Goal: Transaction & Acquisition: Obtain resource

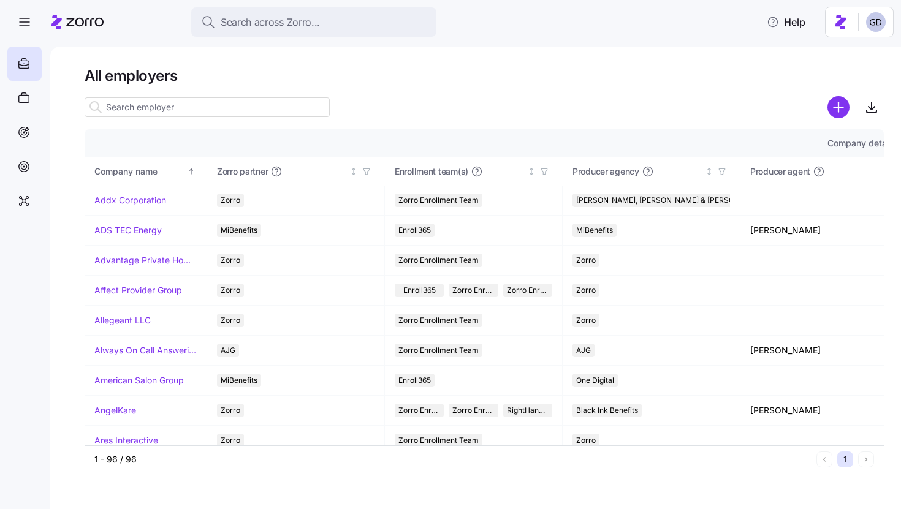
click at [226, 113] on input at bounding box center [207, 107] width 245 height 20
click at [299, 26] on span "Search across Zorro..." at bounding box center [270, 22] width 99 height 15
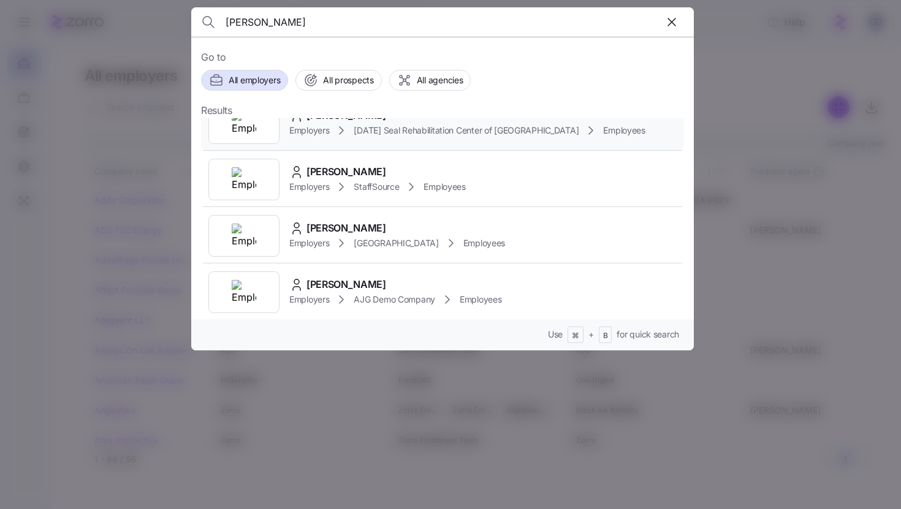
scroll to position [94, 0]
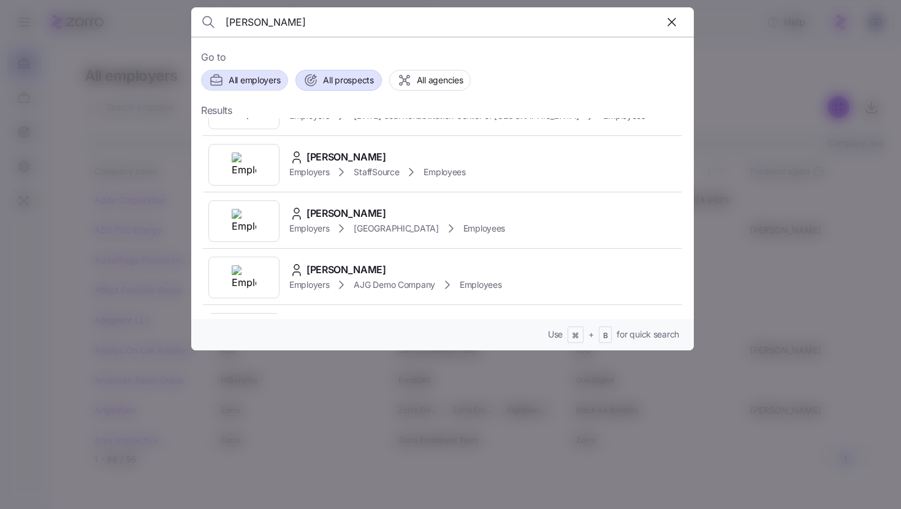
type input "Taylor"
click at [346, 79] on span "All prospects" at bounding box center [348, 80] width 50 height 12
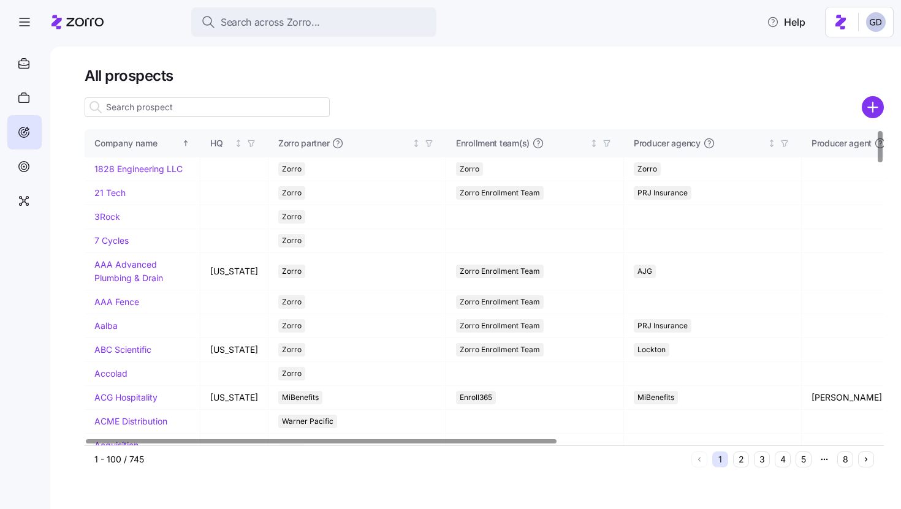
click at [201, 107] on input at bounding box center [207, 107] width 245 height 20
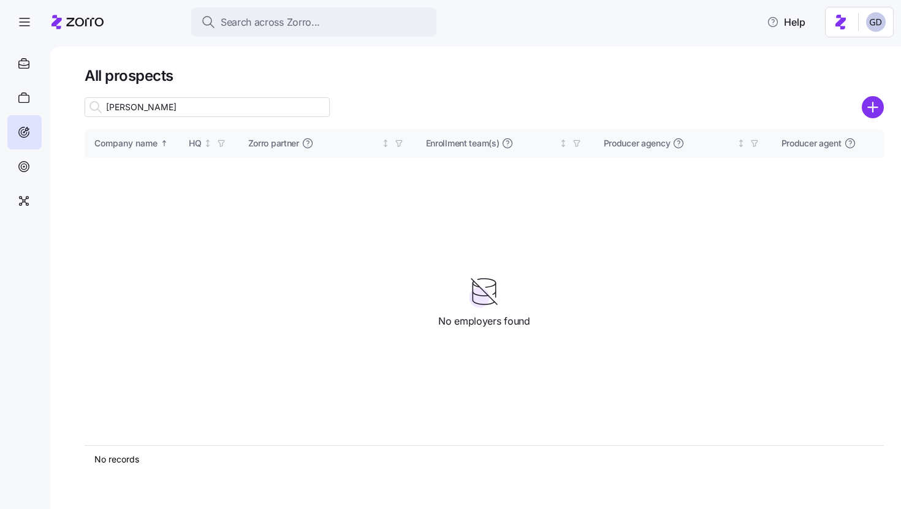
click at [183, 108] on input "Taylor O" at bounding box center [207, 107] width 245 height 20
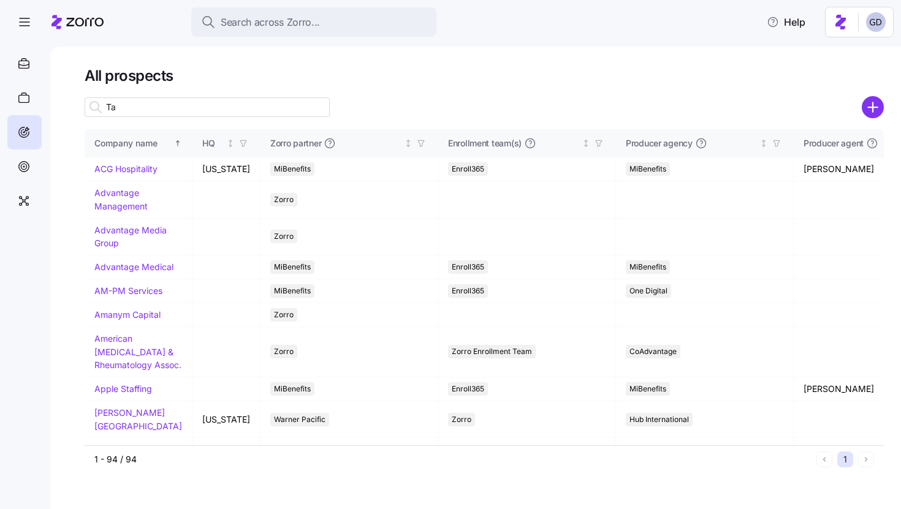
type input "T"
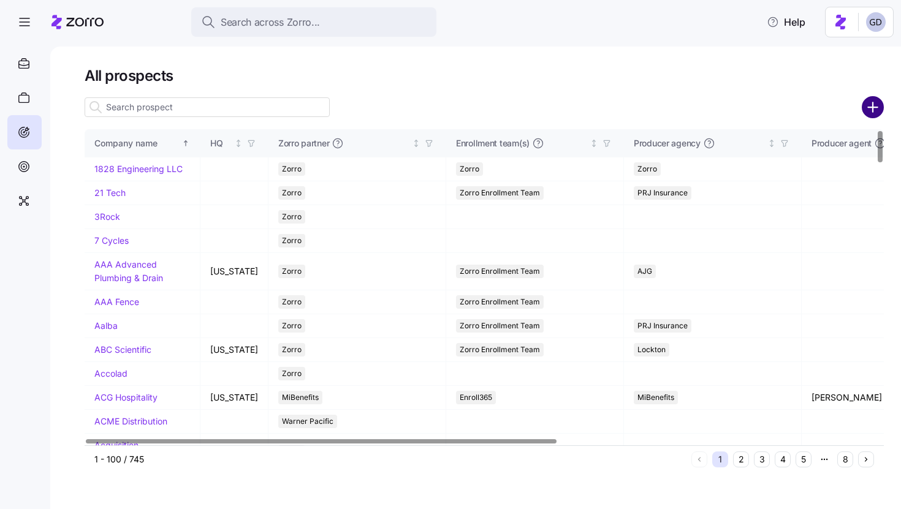
click at [867, 110] on circle "add icon" at bounding box center [873, 107] width 20 height 20
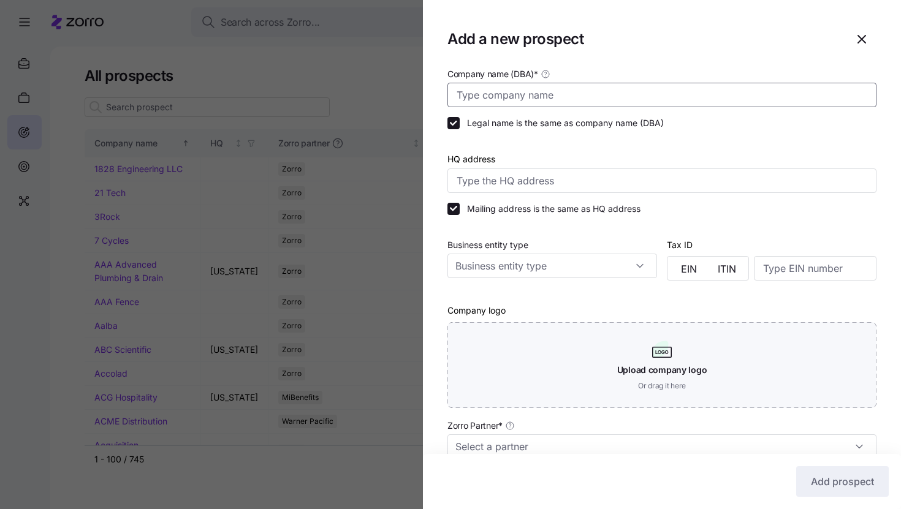
click at [569, 99] on input "Company name (DBA) *" at bounding box center [661, 95] width 429 height 25
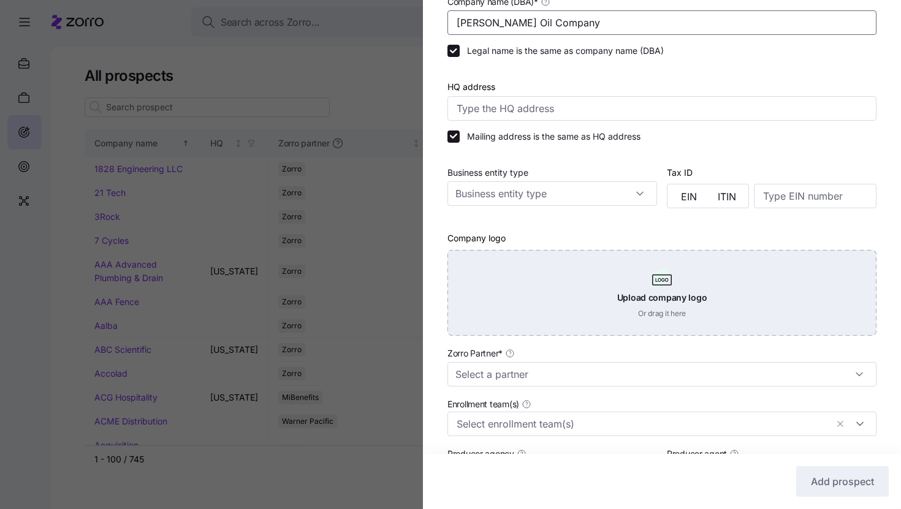
scroll to position [78, 0]
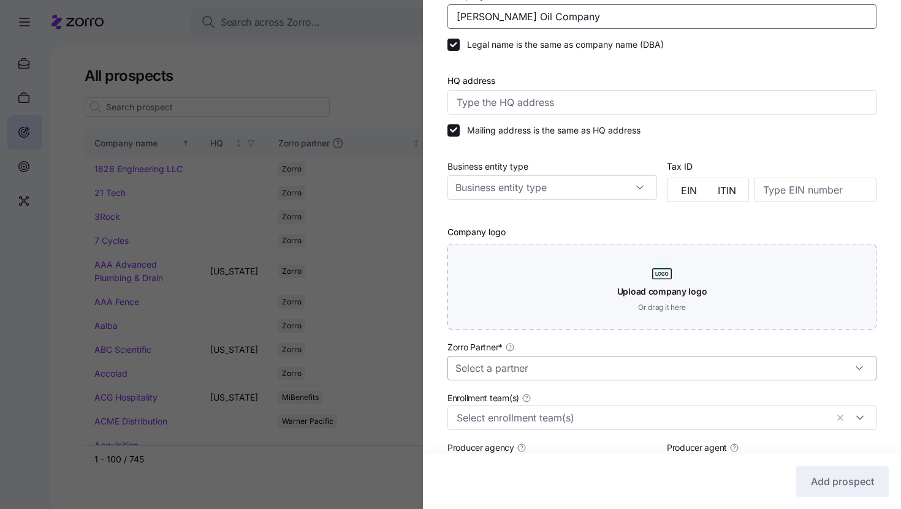
type input "Taylor Oil Company"
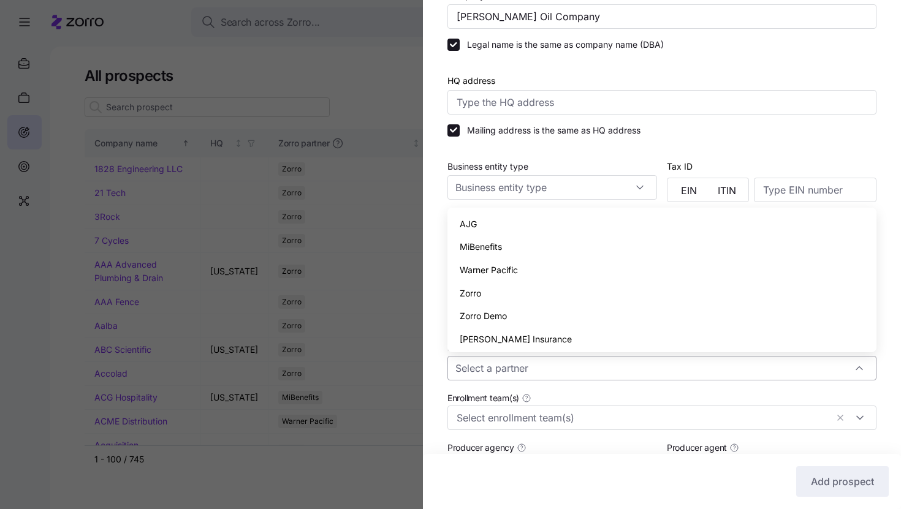
click at [500, 371] on input "Zorro Partner *" at bounding box center [661, 368] width 429 height 25
click at [463, 292] on span "Zorro" at bounding box center [470, 293] width 21 height 13
type input "Zorro"
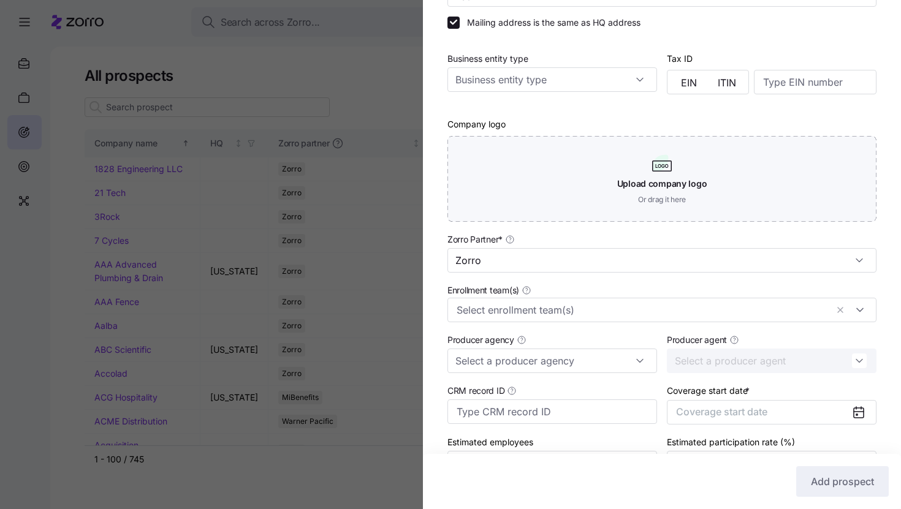
scroll to position [206, 0]
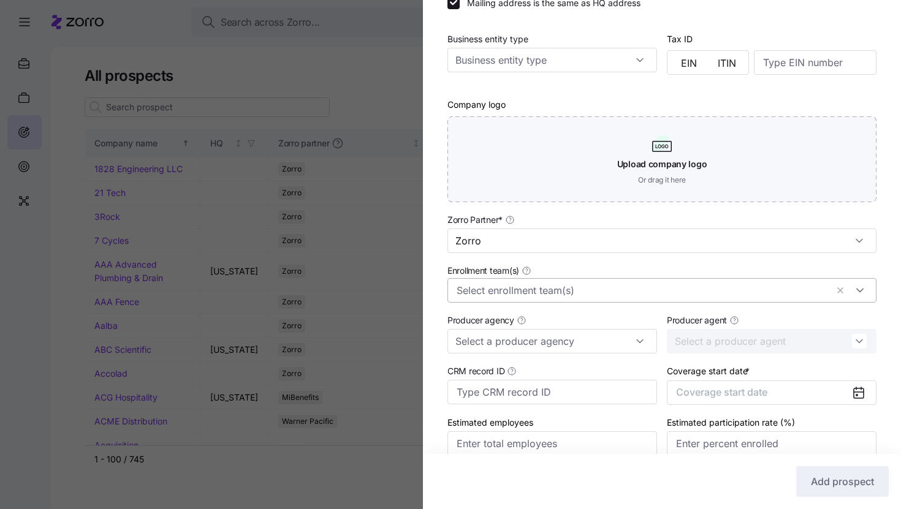
click at [532, 294] on input "Enrollment team(s)" at bounding box center [642, 291] width 370 height 16
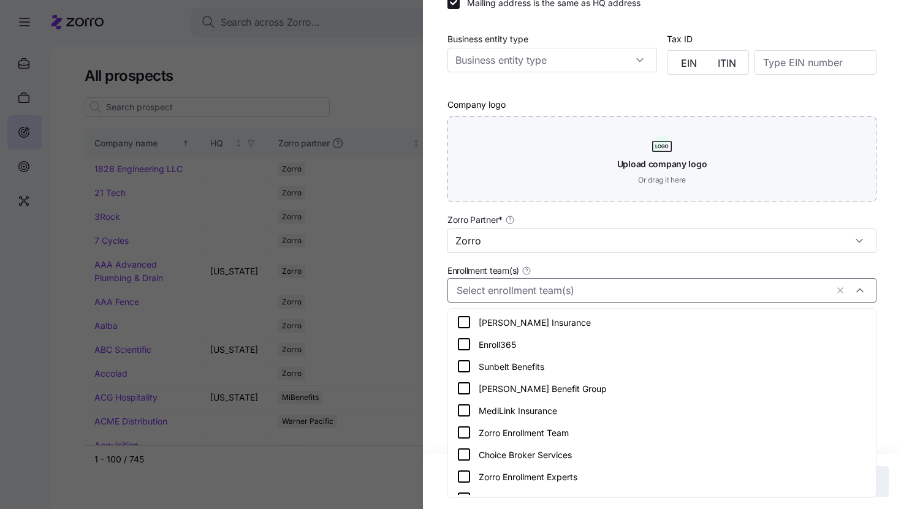
click at [465, 432] on icon at bounding box center [464, 432] width 15 height 15
click at [438, 422] on div "Company name (DBA) * Taylor Oil Company Legal name is the same as company name …" at bounding box center [662, 170] width 478 height 620
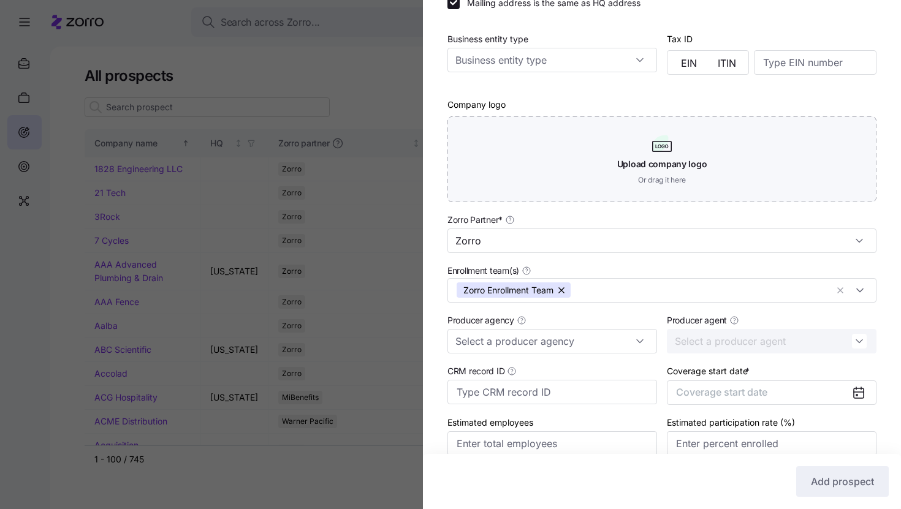
scroll to position [264, 0]
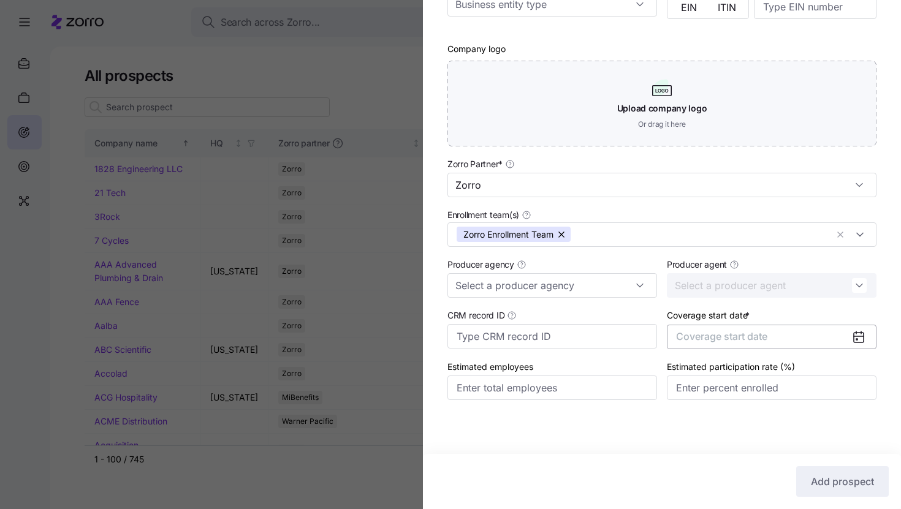
click at [759, 330] on span "Coverage start date" at bounding box center [721, 336] width 91 height 12
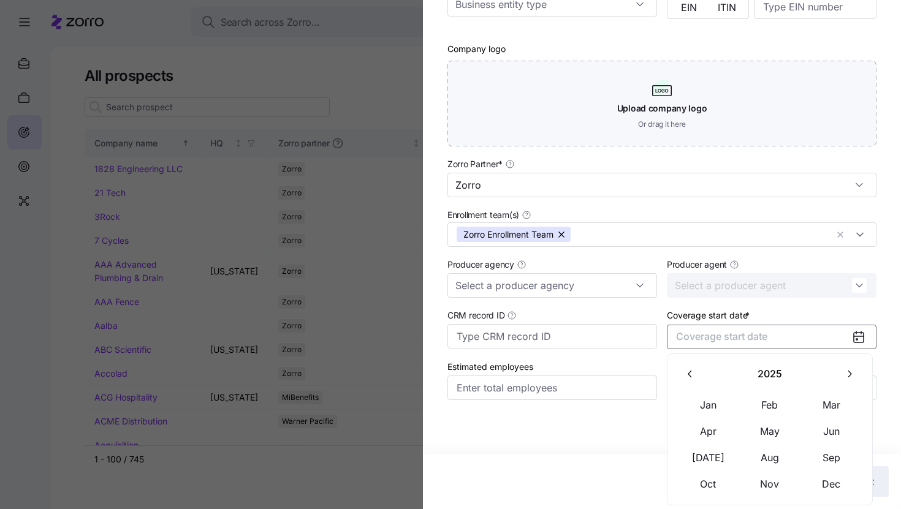
click at [848, 376] on icon "button" at bounding box center [849, 374] width 12 height 12
click at [710, 403] on button "Jan" at bounding box center [708, 405] width 61 height 26
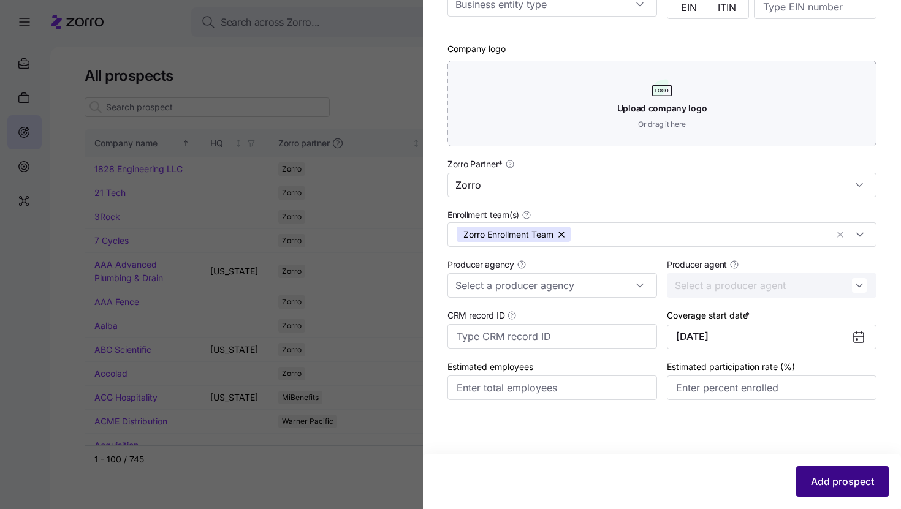
click at [839, 481] on span "Add prospect" at bounding box center [842, 481] width 63 height 15
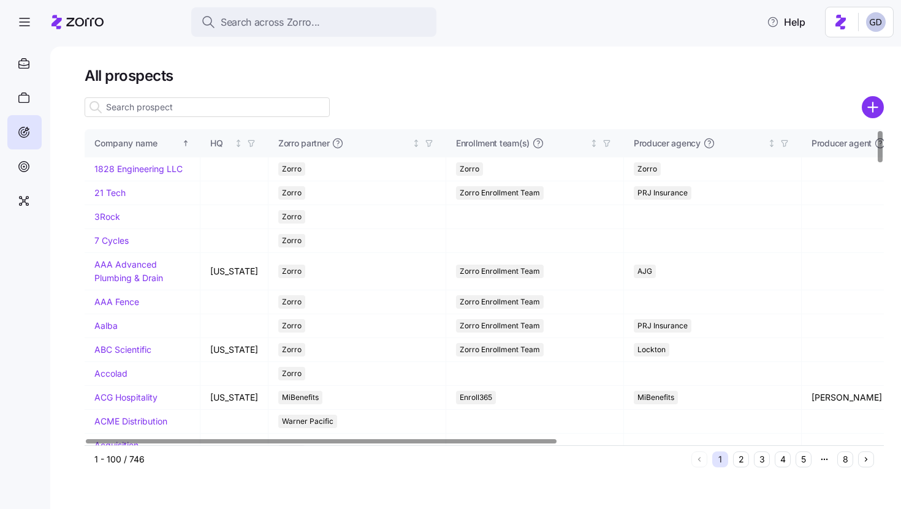
click at [232, 106] on input at bounding box center [207, 107] width 245 height 20
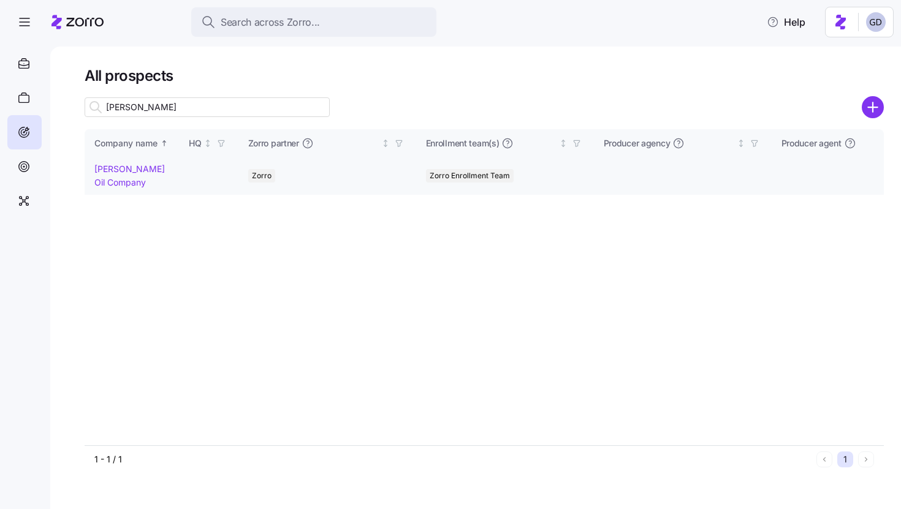
type input "taylor"
click at [123, 171] on link "Taylor Oil Company" at bounding box center [129, 176] width 70 height 24
click at [124, 169] on link "Taylor Oil Company" at bounding box center [129, 176] width 70 height 24
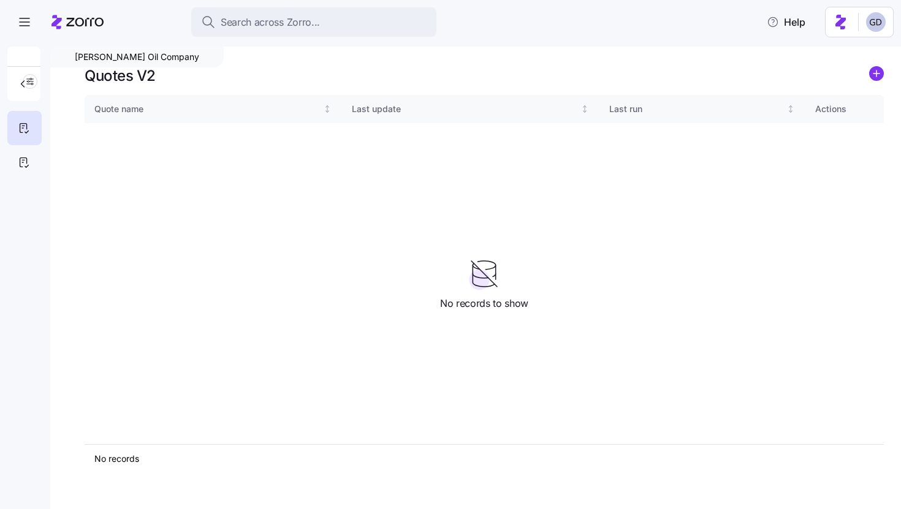
click at [876, 74] on icon "add icon" at bounding box center [876, 74] width 6 height 0
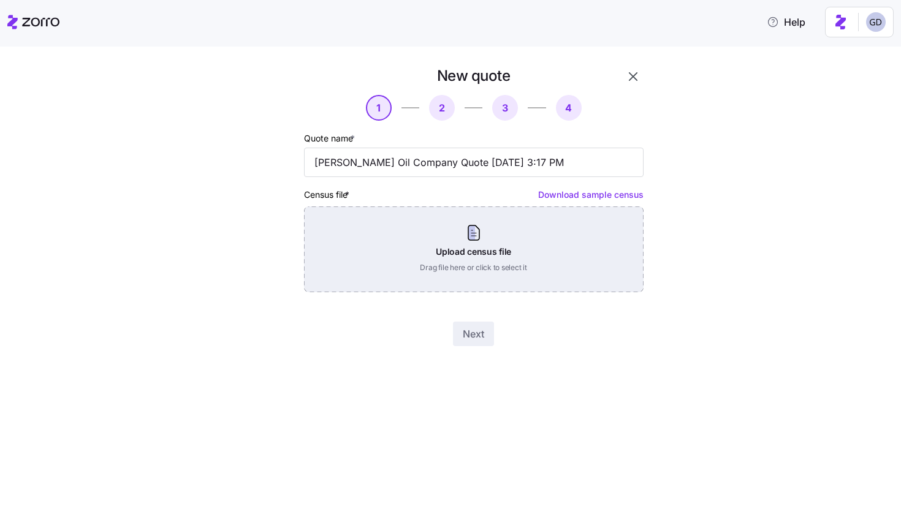
click at [455, 262] on div "Upload census file Drag file here or click to select it" at bounding box center [474, 250] width 340 height 86
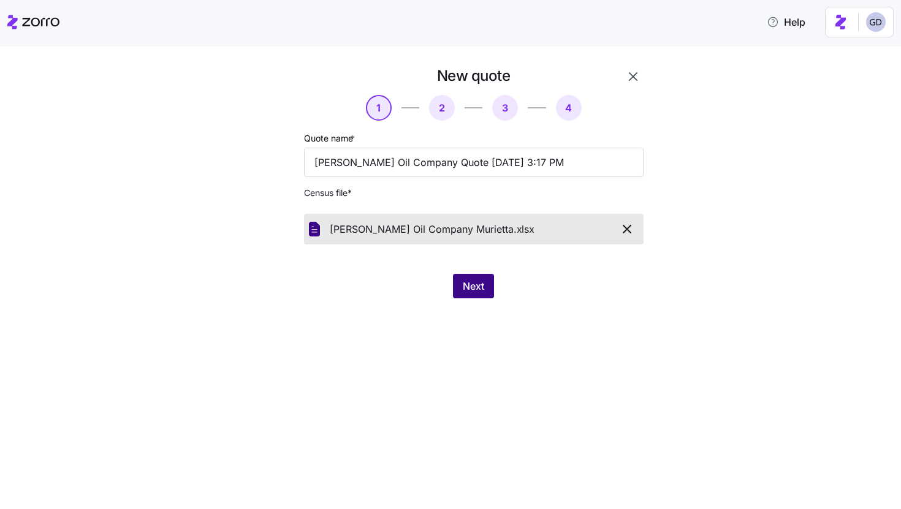
click at [485, 292] on button "Next" at bounding box center [473, 286] width 41 height 25
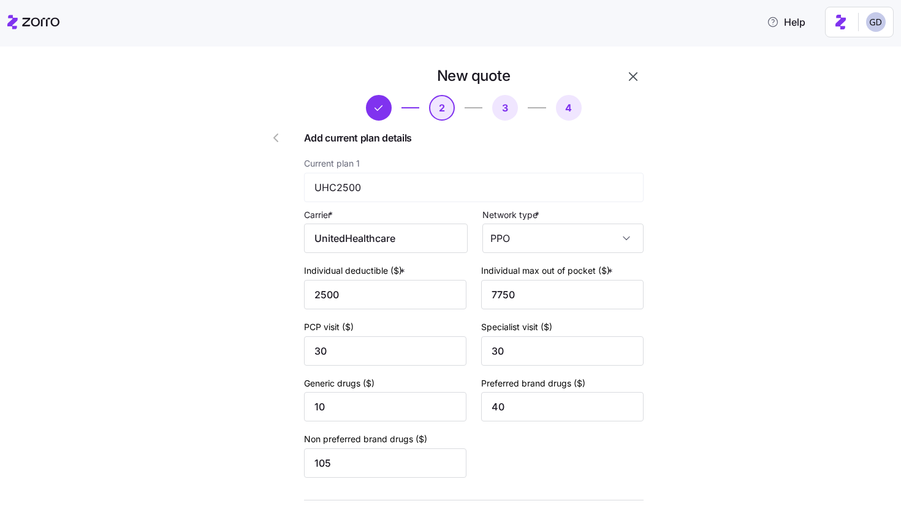
scroll to position [448, 0]
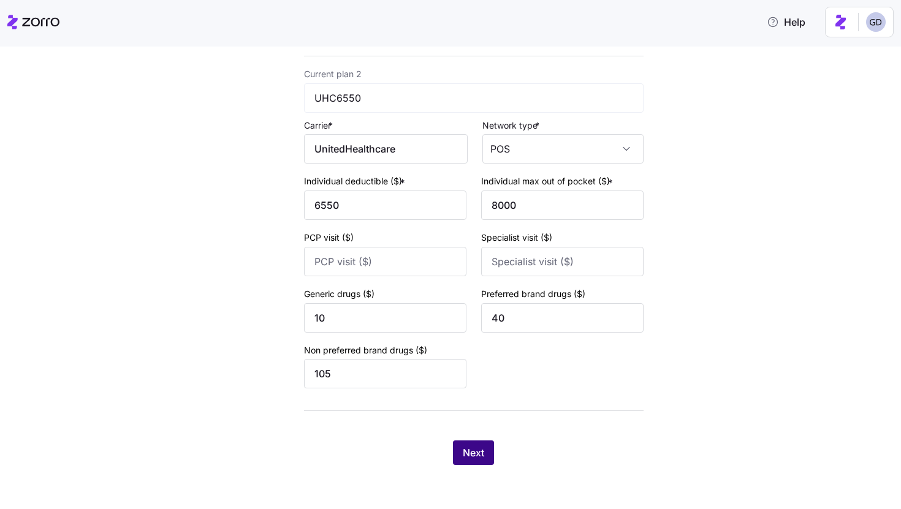
click at [463, 450] on span "Next" at bounding box center [473, 453] width 21 height 15
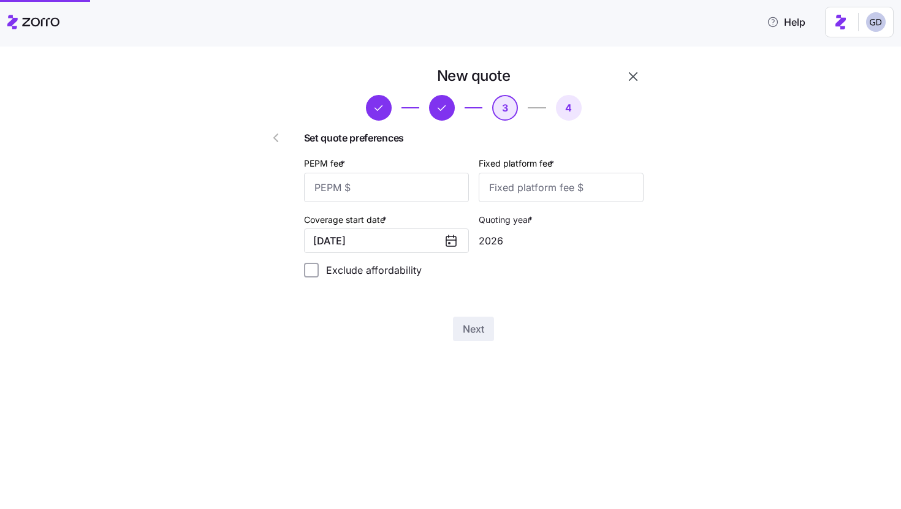
scroll to position [0, 0]
click at [381, 191] on input "PEPM fee *" at bounding box center [386, 187] width 165 height 29
type input "50"
type input "100"
click at [474, 328] on span "Next" at bounding box center [473, 329] width 21 height 15
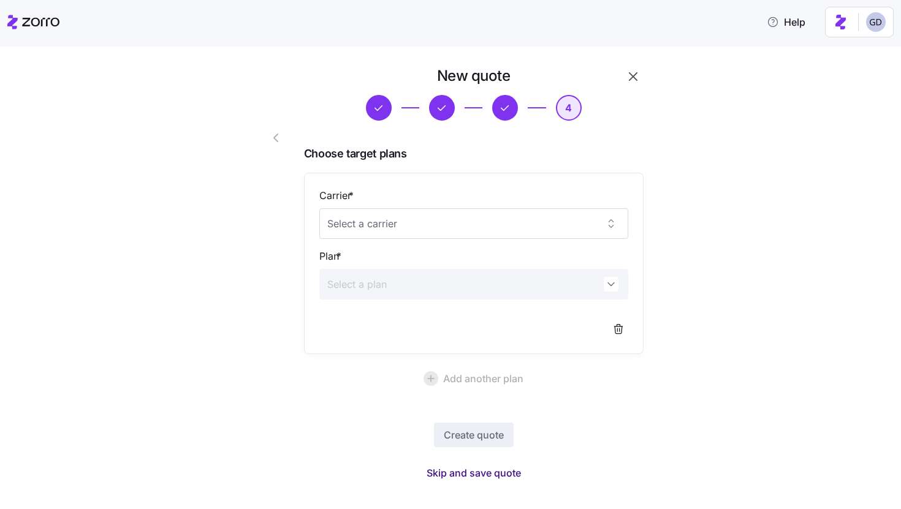
click at [496, 473] on span "Skip and save quote" at bounding box center [474, 473] width 94 height 15
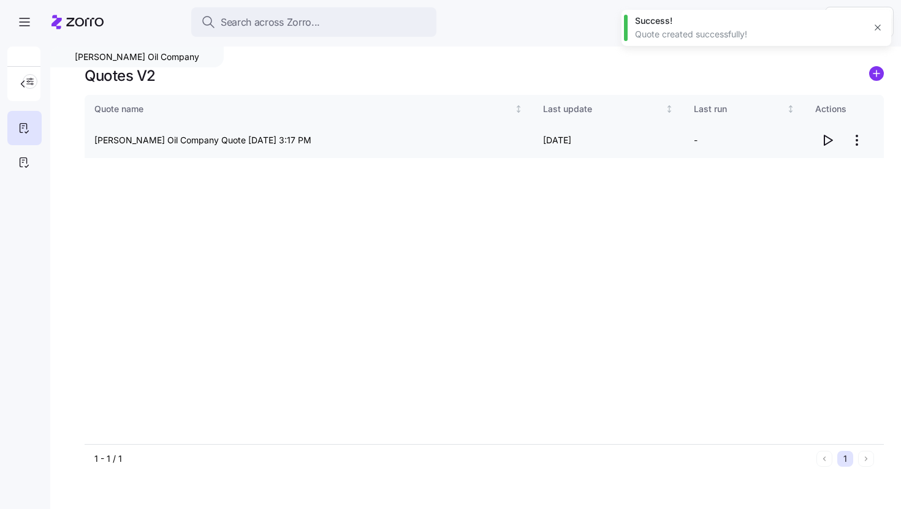
click at [829, 139] on icon "button" at bounding box center [827, 140] width 15 height 15
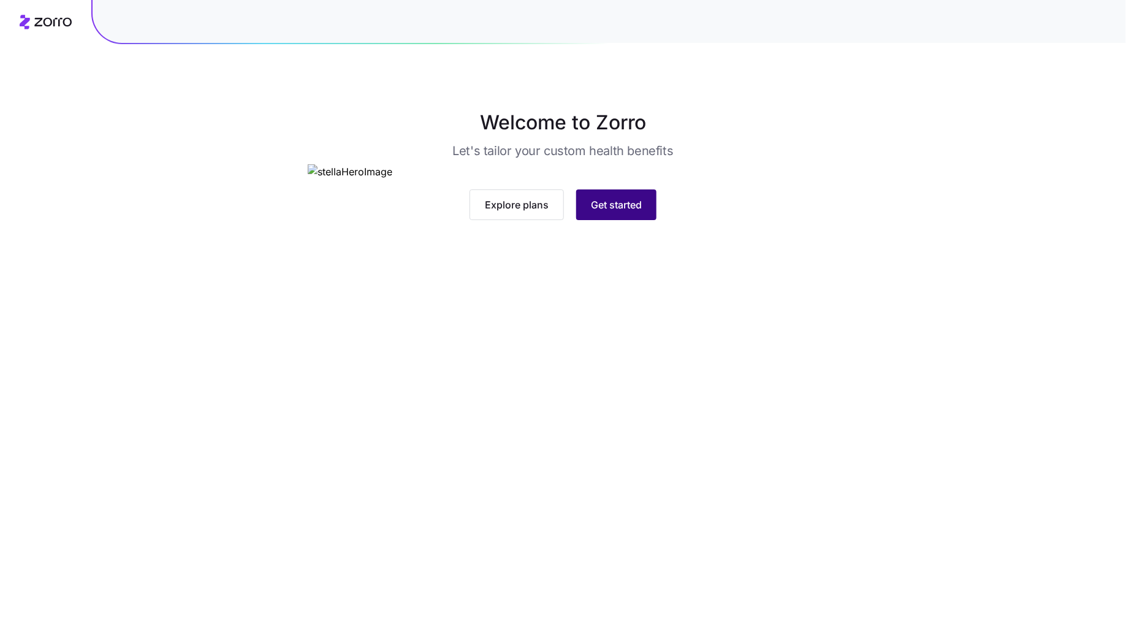
click at [650, 220] on button "Get started" at bounding box center [616, 204] width 80 height 31
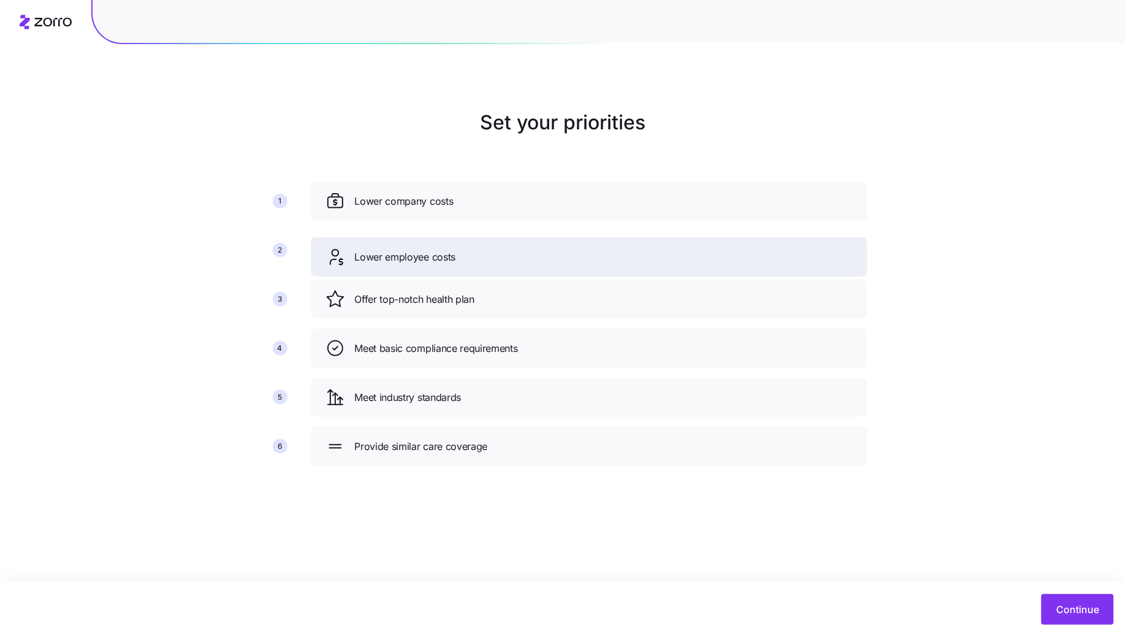
drag, startPoint x: 482, startPoint y: 306, endPoint x: 482, endPoint y: 264, distance: 42.3
click at [482, 264] on div "Lower employee costs" at bounding box center [588, 257] width 527 height 20
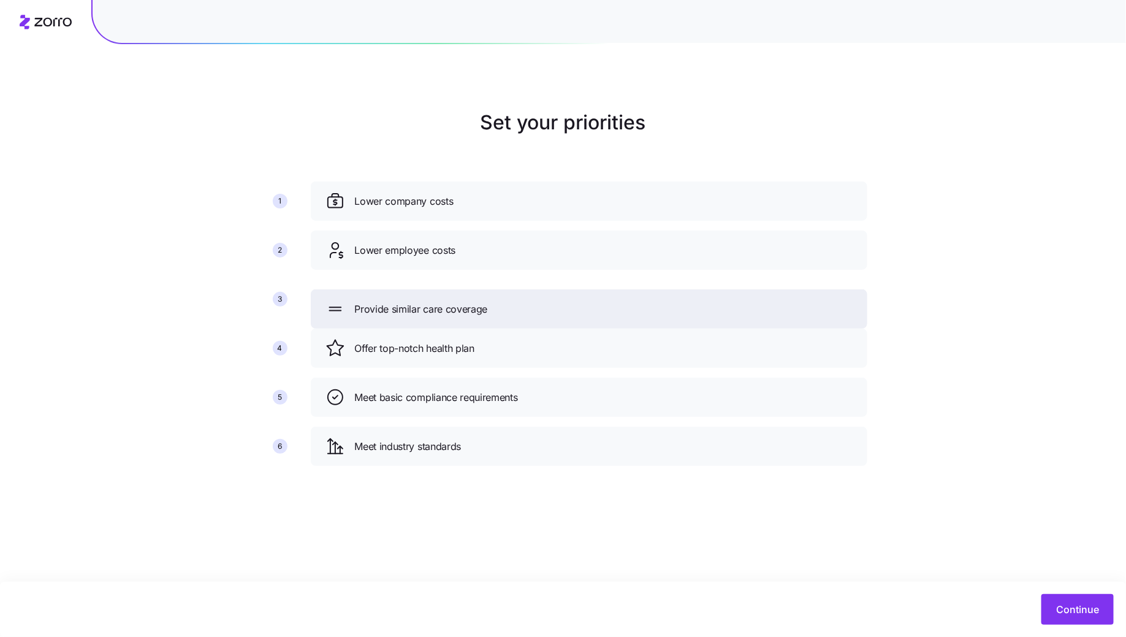
drag, startPoint x: 495, startPoint y: 439, endPoint x: 495, endPoint y: 303, distance: 136.1
click at [495, 303] on div "Provide similar care coverage" at bounding box center [588, 309] width 527 height 20
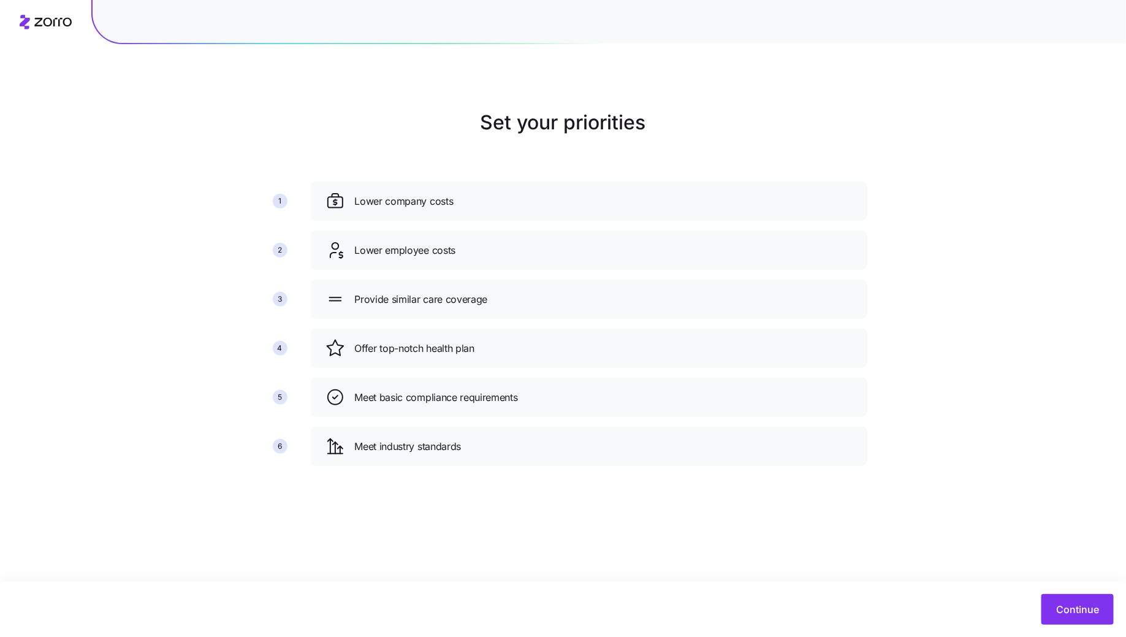
click at [1042, 586] on div "Continue" at bounding box center [563, 609] width 1126 height 55
click at [1056, 593] on div "Continue" at bounding box center [563, 609] width 1126 height 55
click at [1064, 606] on span "Continue" at bounding box center [1077, 609] width 43 height 15
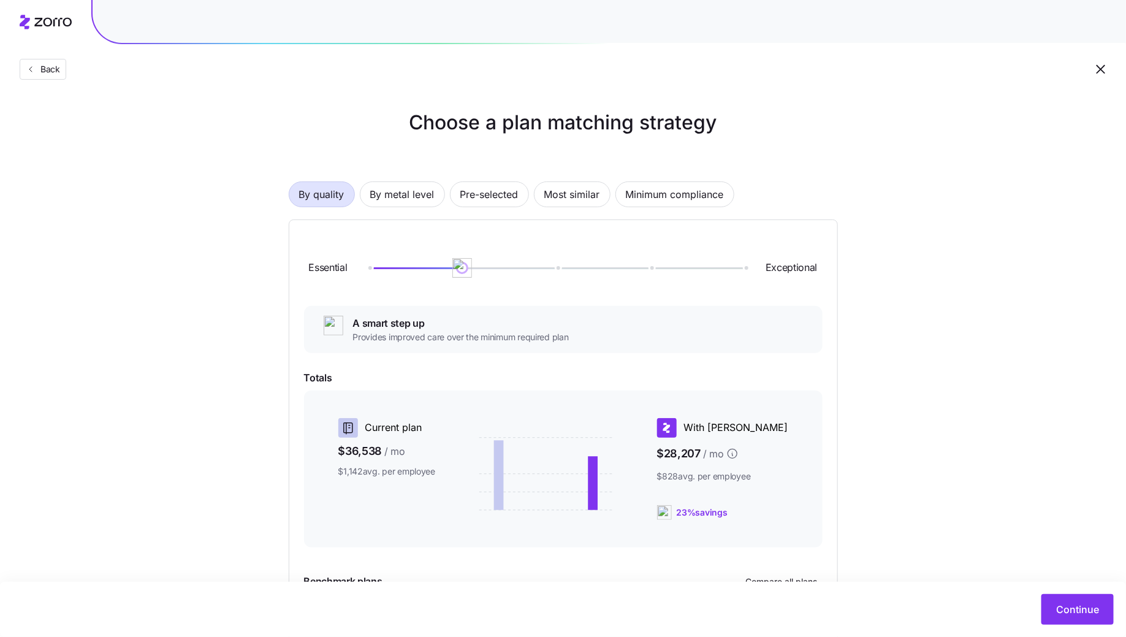
scroll to position [48, 0]
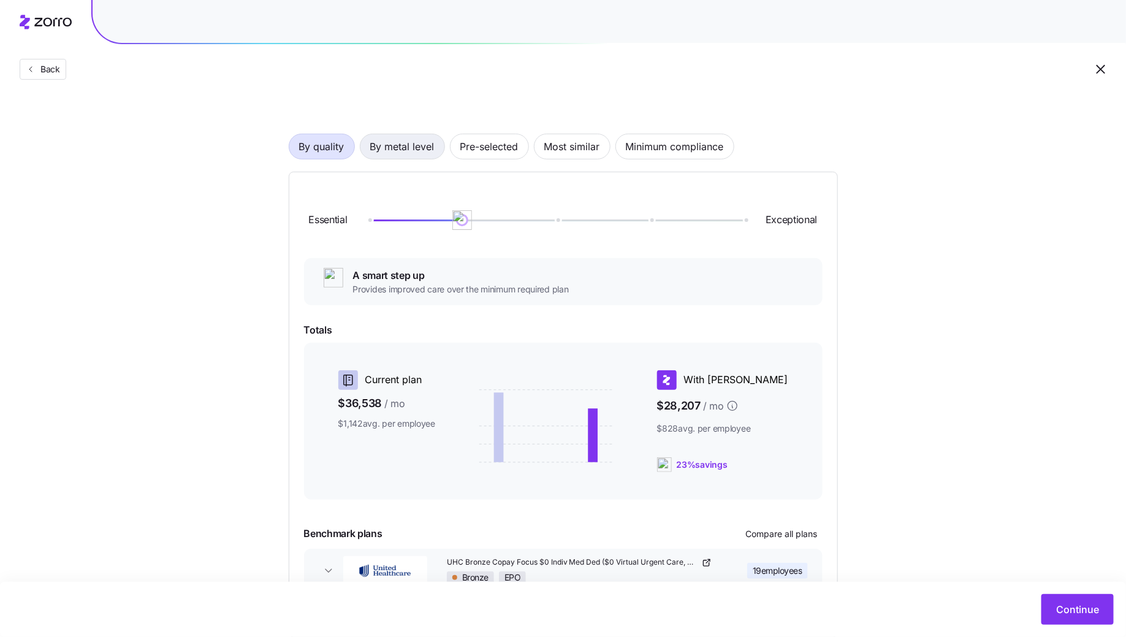
click at [408, 151] on span "By metal level" at bounding box center [402, 146] width 64 height 25
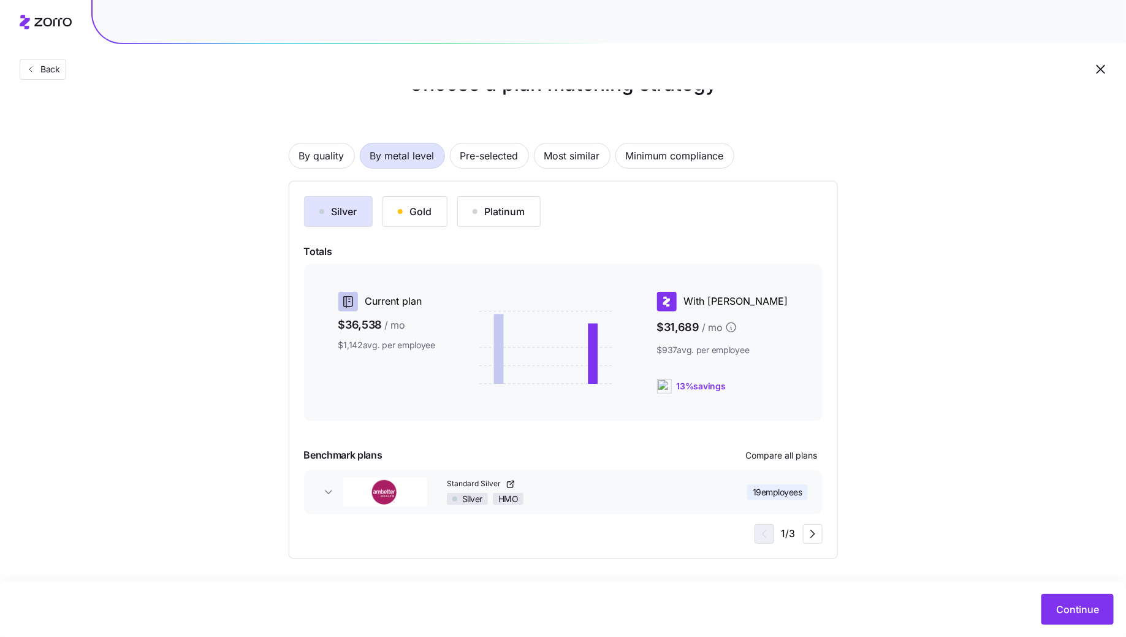
scroll to position [0, 0]
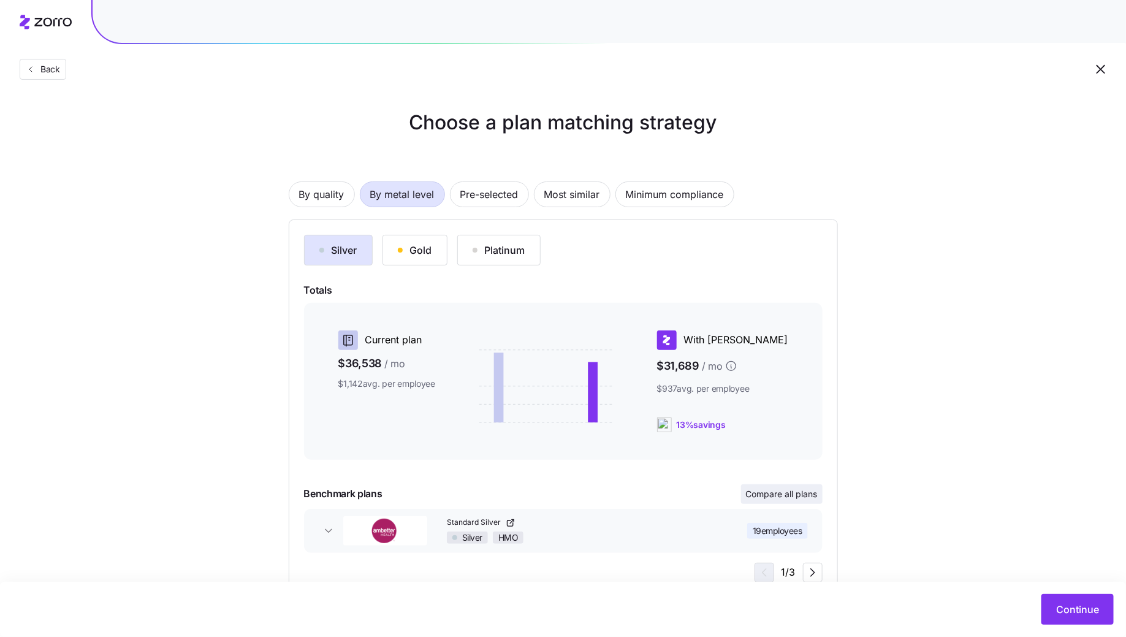
click at [789, 497] on span "Compare all plans" at bounding box center [782, 494] width 72 height 12
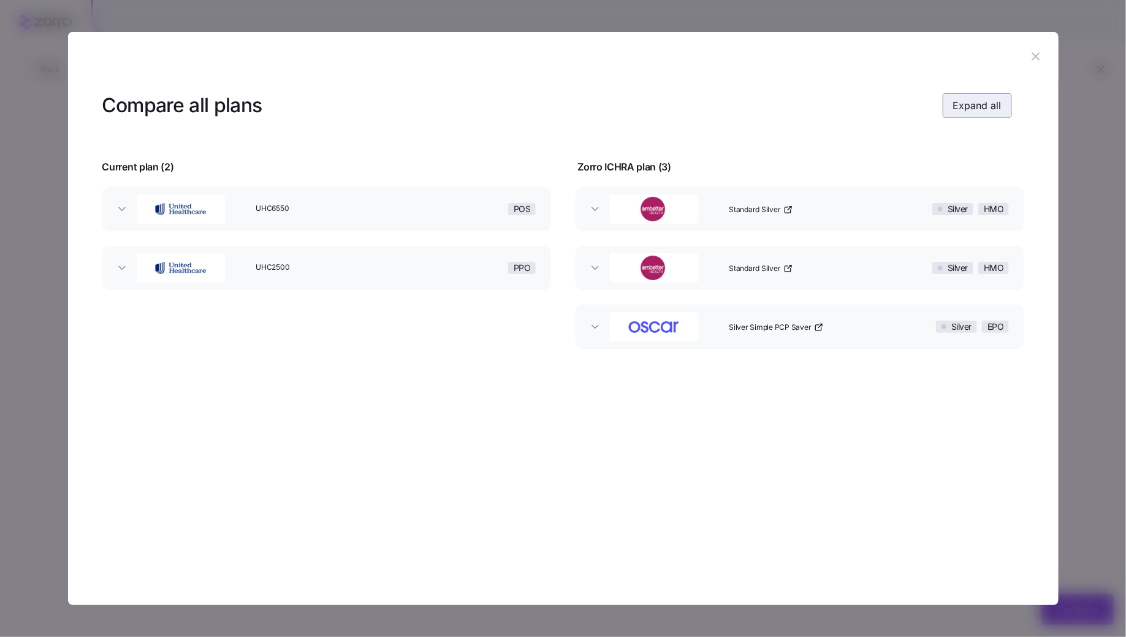
click at [973, 101] on span "Expand all" at bounding box center [977, 105] width 48 height 15
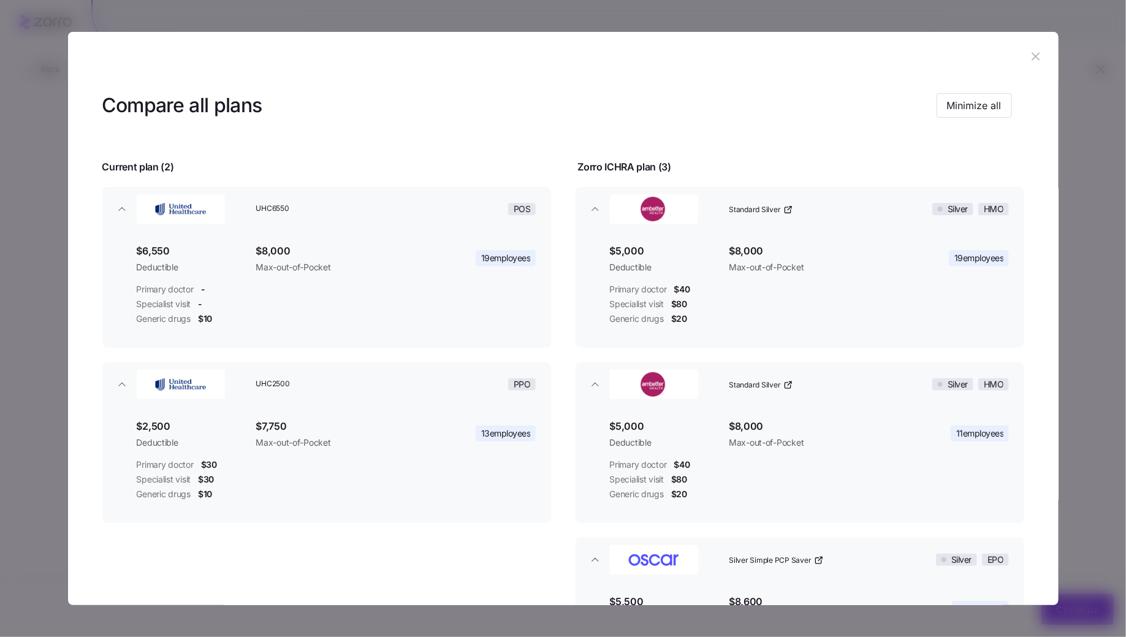
click at [1027, 64] on button "button" at bounding box center [1037, 57] width 20 height 20
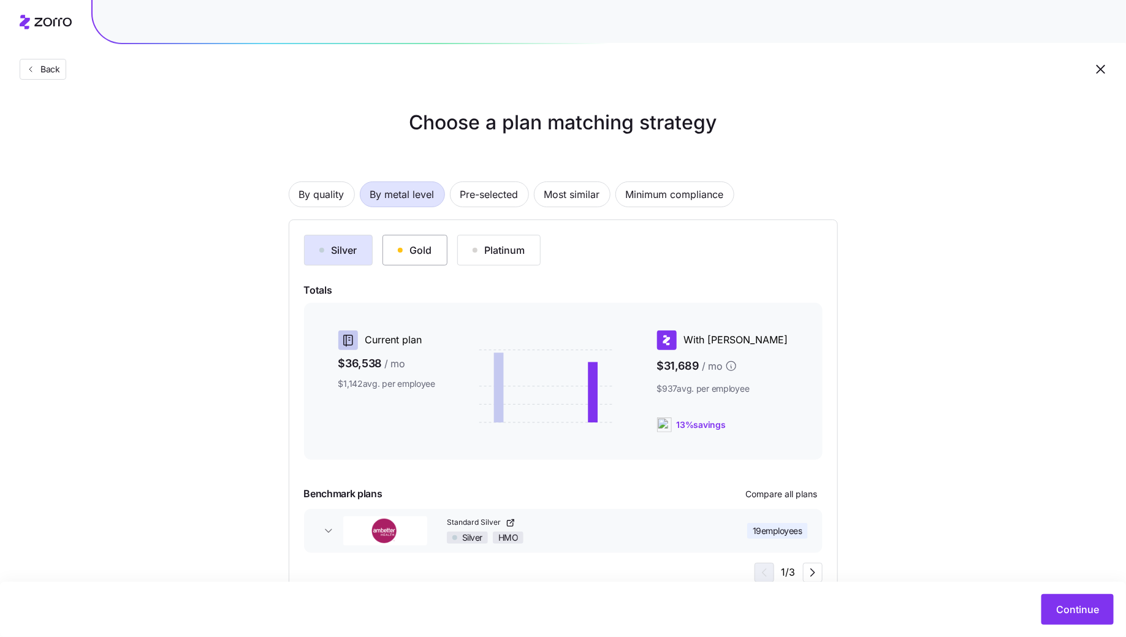
click at [430, 244] on div "Gold" at bounding box center [415, 250] width 34 height 15
click at [1062, 607] on span "Continue" at bounding box center [1077, 609] width 43 height 15
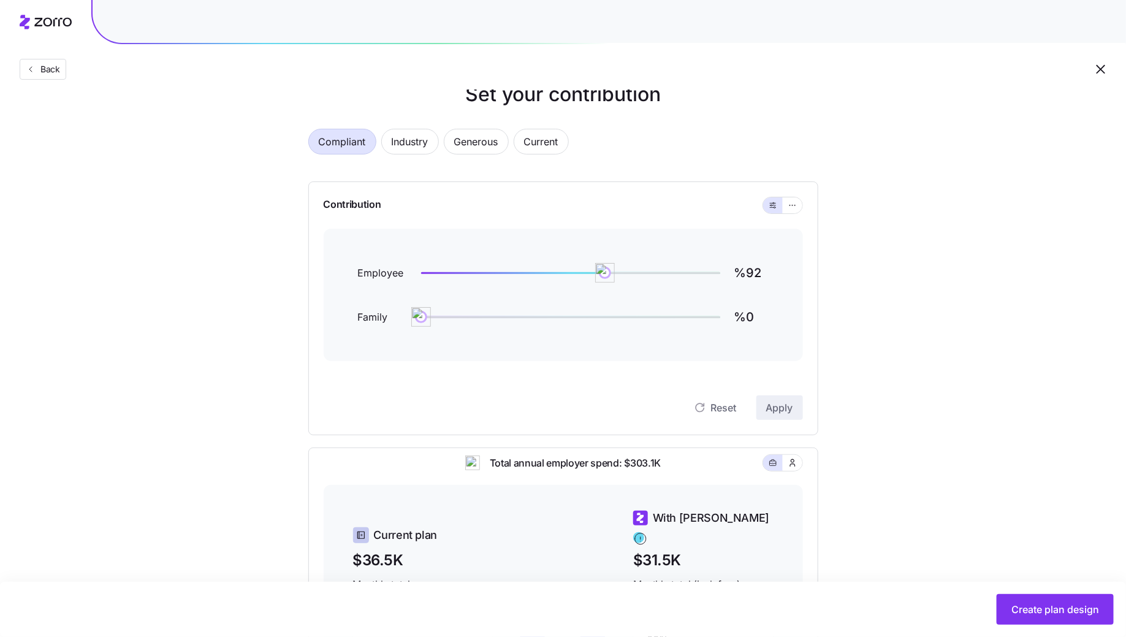
scroll to position [23, 0]
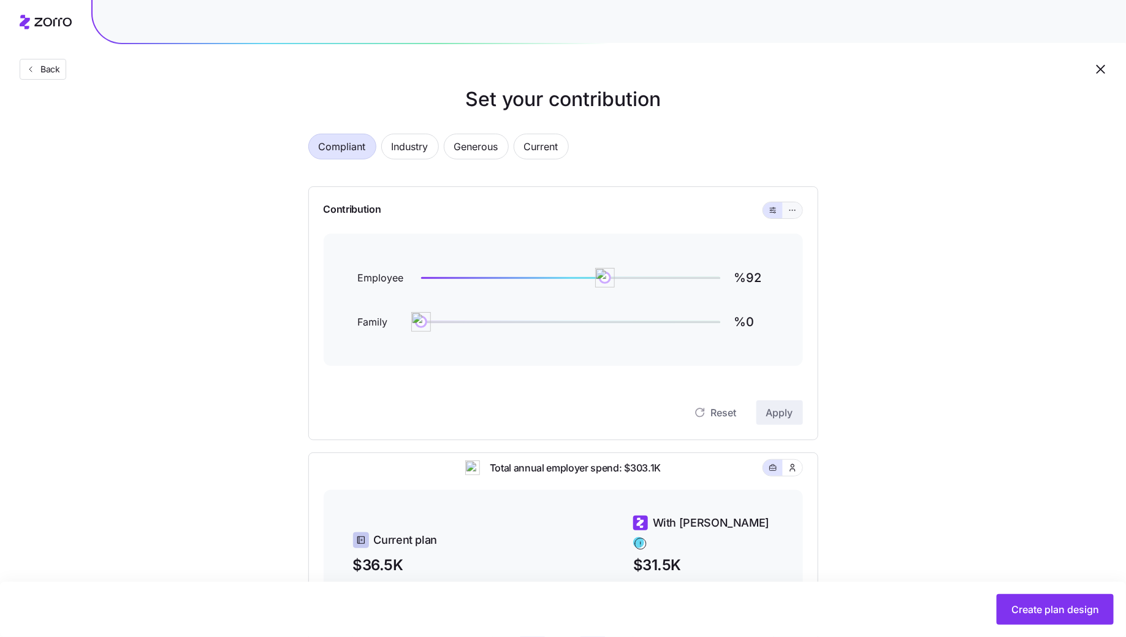
click at [792, 210] on icon "button" at bounding box center [792, 210] width 9 height 15
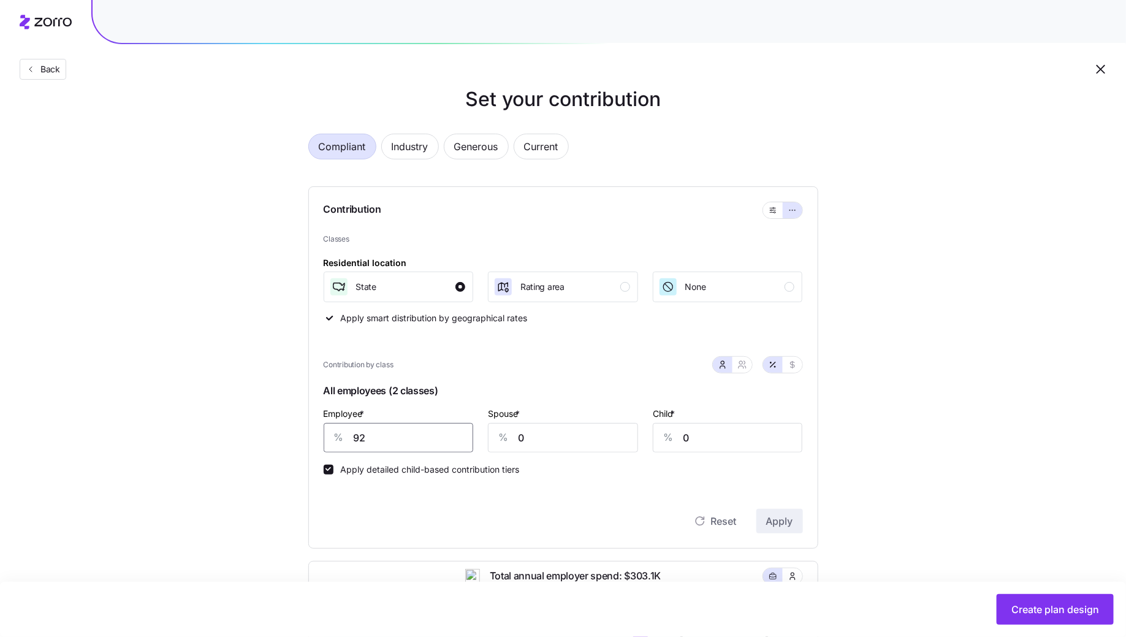
click at [464, 424] on input "92" at bounding box center [399, 437] width 150 height 29
type input "50"
click at [746, 368] on span "button" at bounding box center [742, 365] width 10 height 10
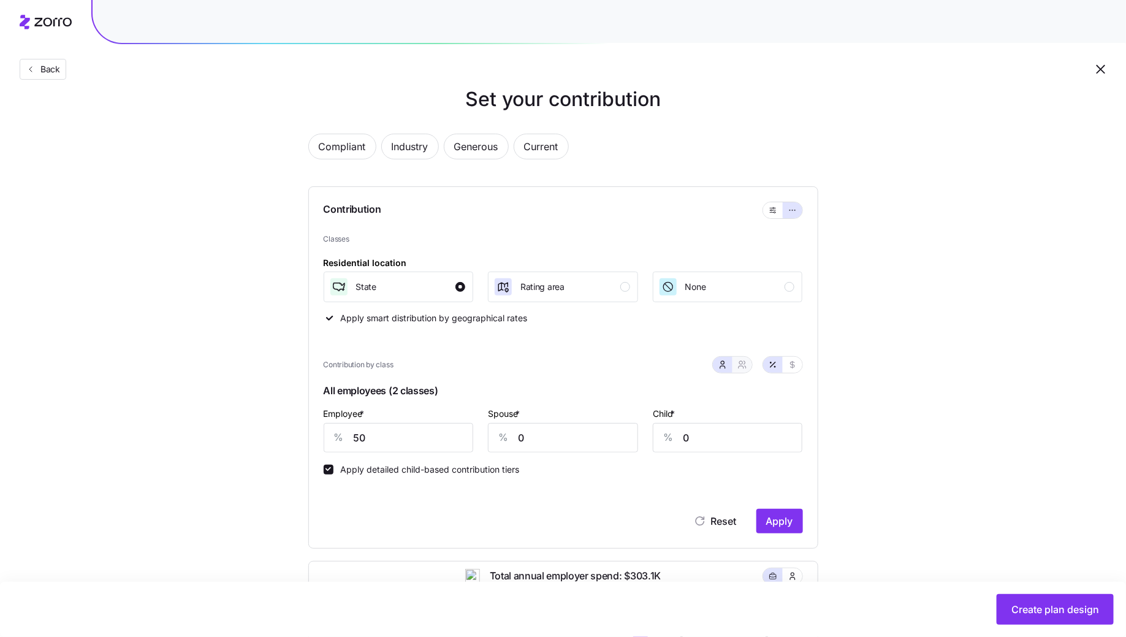
type input "25"
type input "27"
click at [505, 427] on input "25" at bounding box center [501, 437] width 109 height 29
type input "5"
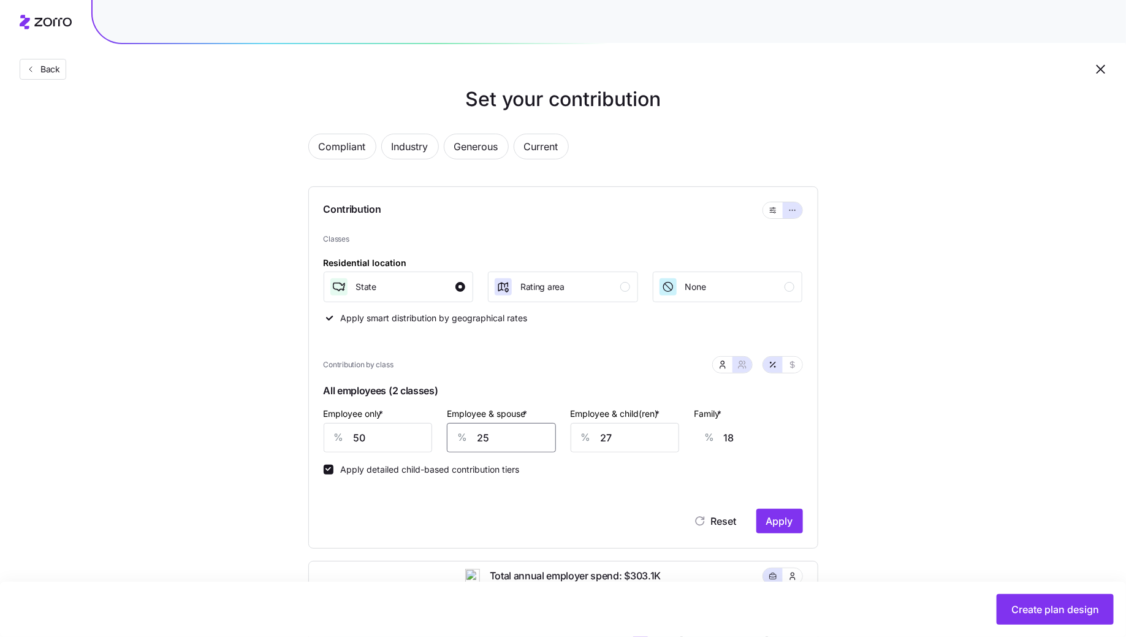
type input "4"
type input "50"
type input "35"
type input "50"
type input "5"
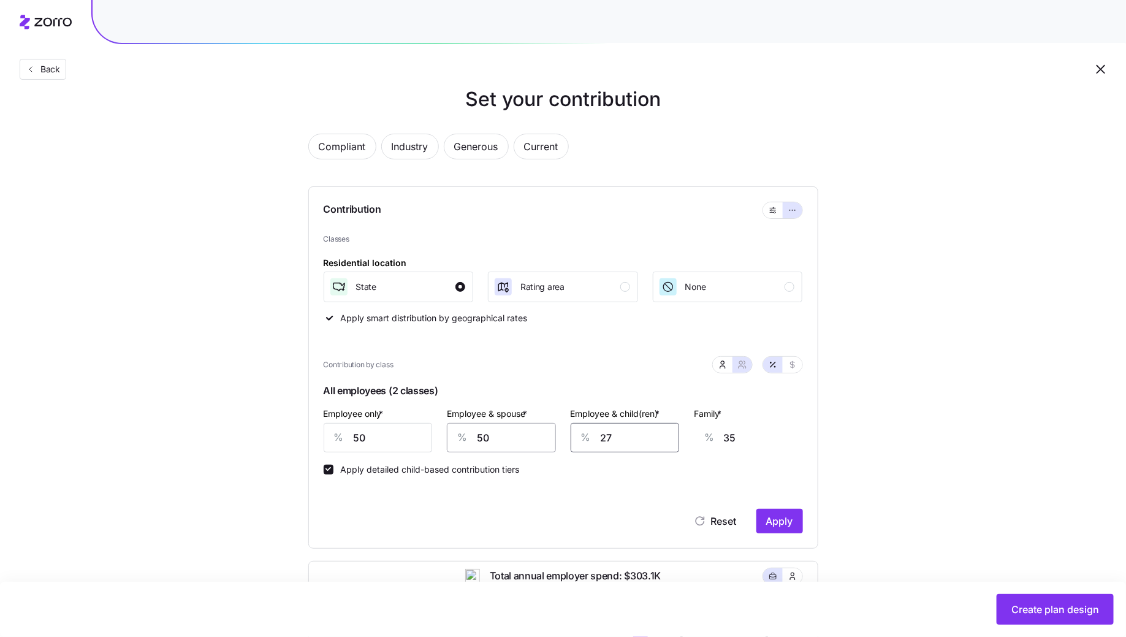
type input "21"
type input "50"
click at [787, 520] on span "Apply" at bounding box center [779, 521] width 27 height 15
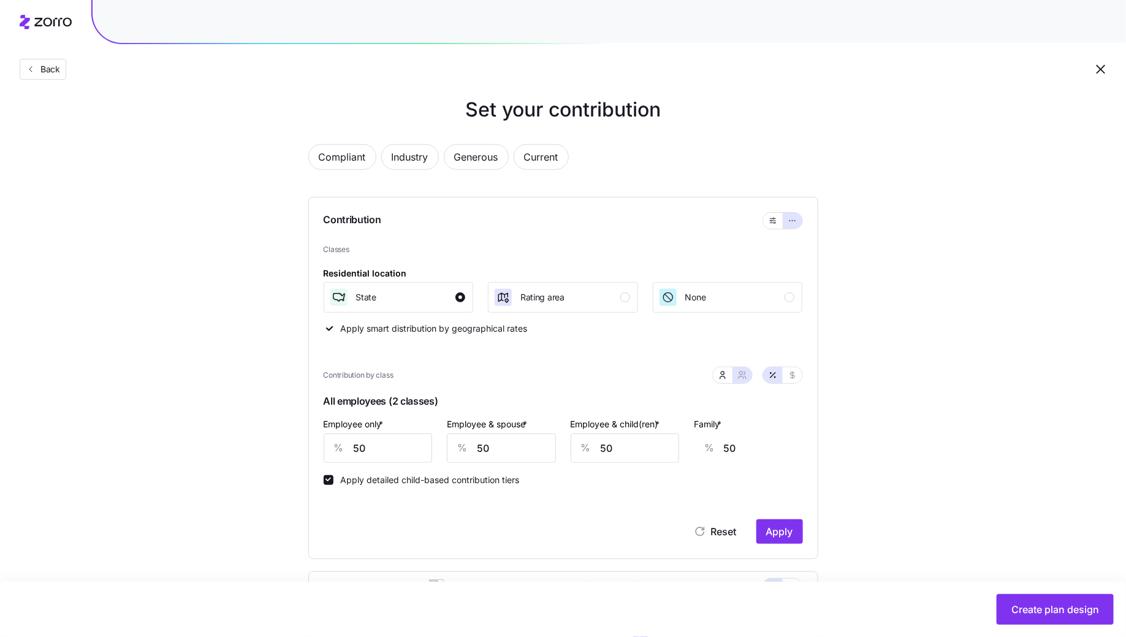
scroll to position [386, 0]
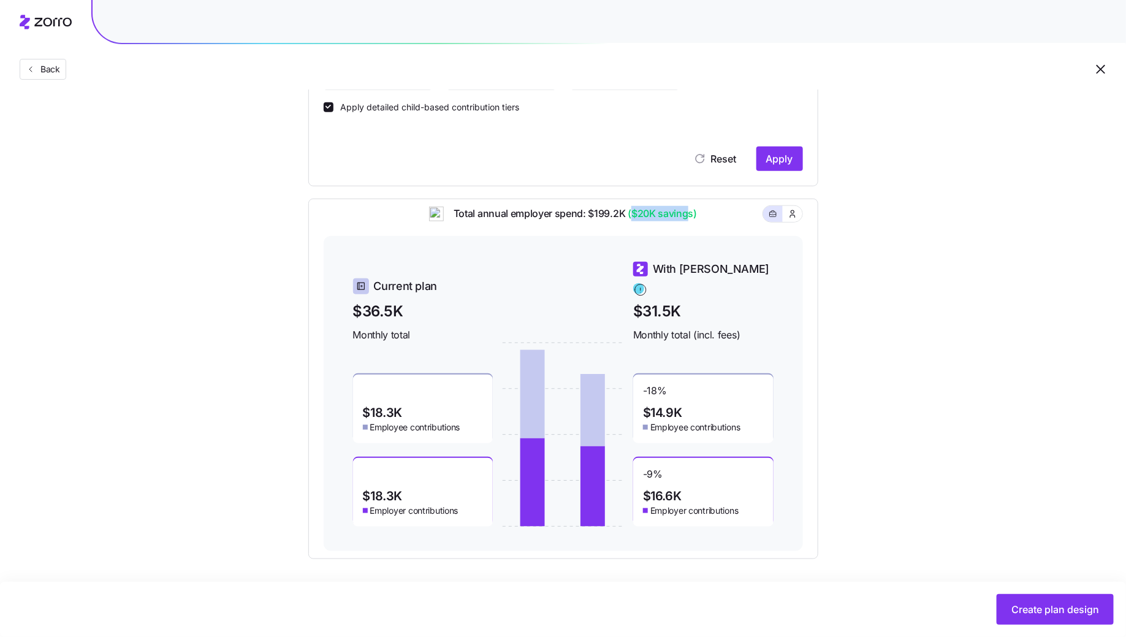
drag, startPoint x: 633, startPoint y: 223, endPoint x: 691, endPoint y: 223, distance: 58.2
click at [691, 221] on span "($20K savings)" at bounding box center [661, 213] width 72 height 15
click at [821, 265] on div "Compliant Industry Generous Current Contribution Classes Residential location S…" at bounding box center [563, 158] width 549 height 802
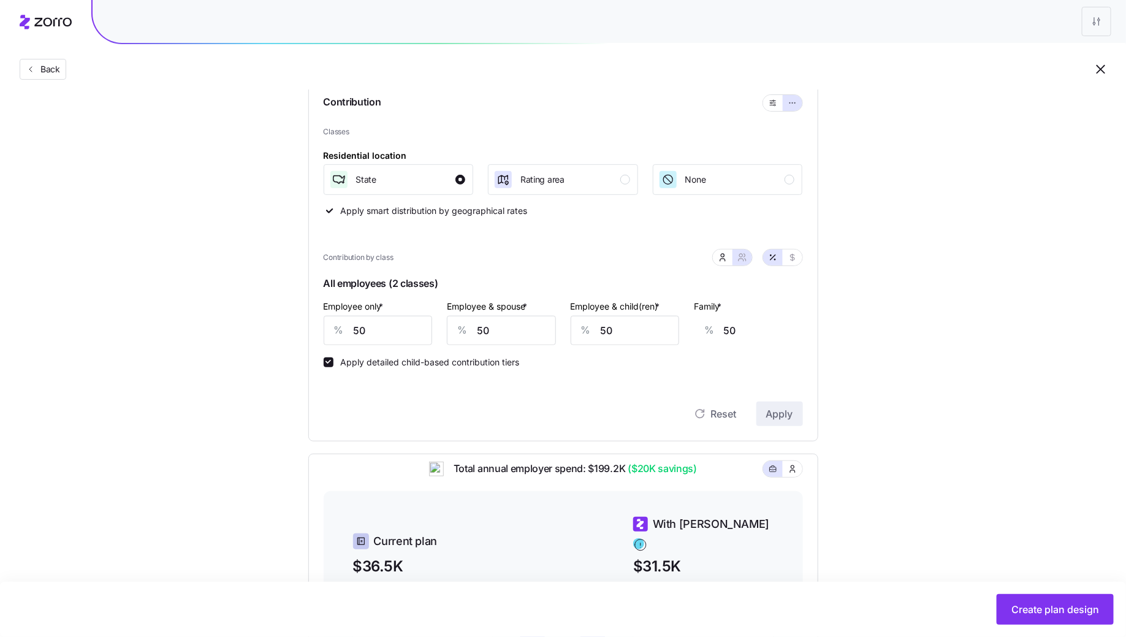
scroll to position [369, 0]
